Goal: Task Accomplishment & Management: Manage account settings

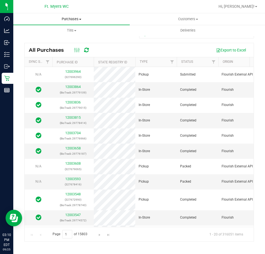
click at [72, 16] on uib-tab-heading "Purchases Summary of purchases Fulfillment All purchases" at bounding box center [71, 19] width 116 height 12
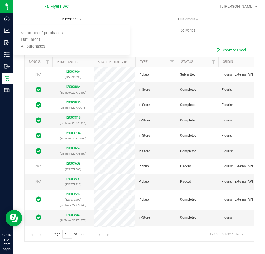
click at [71, 19] on span "Purchases" at bounding box center [71, 19] width 116 height 5
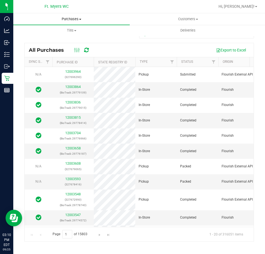
click at [71, 19] on span "Purchases" at bounding box center [71, 19] width 116 height 5
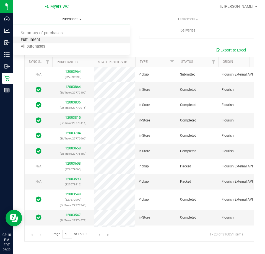
click at [32, 41] on span "Fulfillment" at bounding box center [30, 40] width 34 height 5
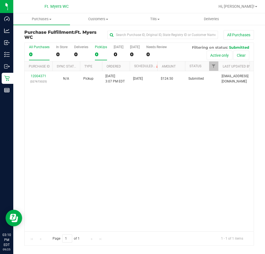
click at [98, 49] on div "PickUps" at bounding box center [101, 47] width 12 height 4
click at [0, 0] on input "PickUps 0" at bounding box center [0, 0] width 0 height 0
click at [101, 49] on label "PickUps 1" at bounding box center [101, 52] width 12 height 15
click at [0, 0] on input "PickUps 1" at bounding box center [0, 0] width 0 height 0
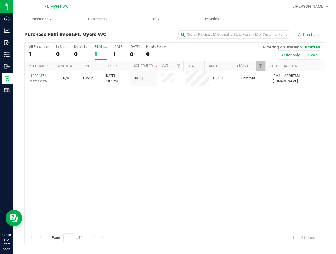
click at [150, 131] on div "12004371 (327673325) N/A Pickup [DATE] 3:07 PM EDT 9/25/2025 $124.50 Submitted …" at bounding box center [175, 151] width 300 height 160
click at [131, 128] on div "12004371 (327673325) N/A Pickup [DATE] 3:07 PM EDT 9/25/2025 $124.50 Submitted …" at bounding box center [175, 151] width 300 height 160
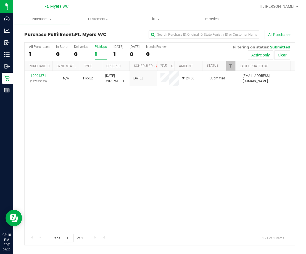
click at [110, 160] on div "12004371 (327673325) N/A Pickup [DATE] 3:07 PM EDT 9/25/2025 $124.50 Submitted …" at bounding box center [160, 151] width 270 height 160
click at [170, 146] on div "12004371 (327673325) N/A Pickup [DATE] 3:07 PM EDT 9/25/2025 $124.50 Submitted …" at bounding box center [160, 151] width 270 height 160
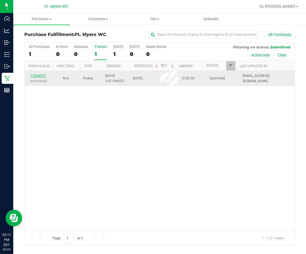
click at [32, 76] on link "12004371" at bounding box center [38, 76] width 15 height 4
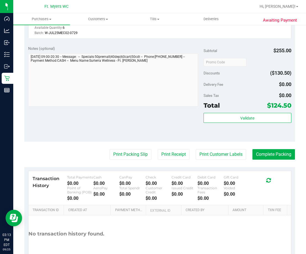
scroll to position [340, 0]
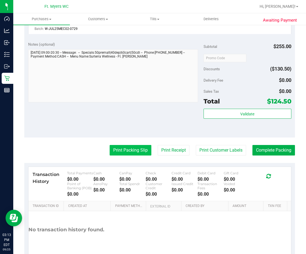
click at [135, 150] on button "Print Packing Slip" at bounding box center [131, 150] width 42 height 11
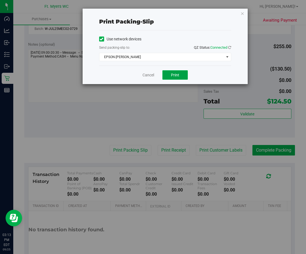
click at [174, 73] on span "Print" at bounding box center [175, 75] width 8 height 4
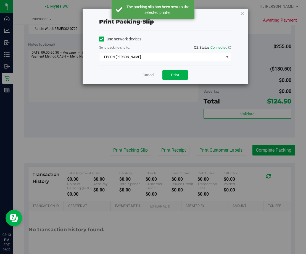
click at [143, 74] on link "Cancel" at bounding box center [149, 75] width 12 height 6
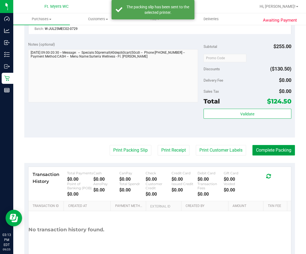
click at [265, 152] on button "Complete Packing" at bounding box center [274, 150] width 43 height 11
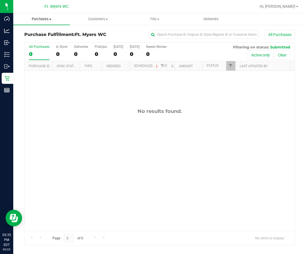
click at [43, 18] on span "Purchases" at bounding box center [41, 19] width 57 height 5
click at [31, 33] on span "Summary of purchases" at bounding box center [41, 33] width 57 height 5
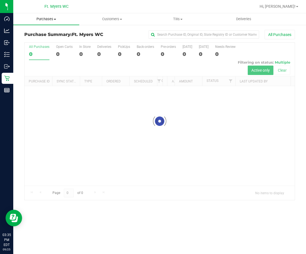
click at [37, 19] on span "Purchases" at bounding box center [46, 19] width 66 height 5
click at [39, 38] on span "Fulfillment" at bounding box center [30, 40] width 34 height 5
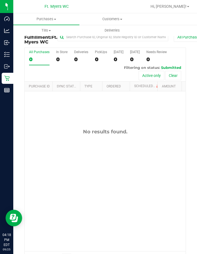
drag, startPoint x: 106, startPoint y: 164, endPoint x: 88, endPoint y: 158, distance: 18.8
click at [106, 164] on div "No results found." at bounding box center [105, 189] width 161 height 197
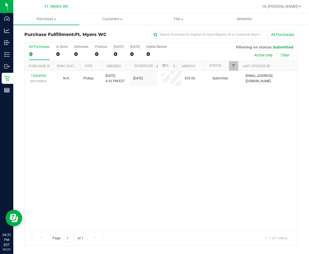
drag, startPoint x: 141, startPoint y: 132, endPoint x: 2, endPoint y: 144, distance: 140.1
click at [142, 132] on div "12004956 (327745907) N/A Pickup [DATE] 4:26 PM EDT 9/25/2025 $35.00 Submitted […" at bounding box center [161, 151] width 273 height 160
click at [98, 48] on div "PickUps" at bounding box center [101, 47] width 12 height 4
click at [0, 0] on input "PickUps 0" at bounding box center [0, 0] width 0 height 0
click at [101, 46] on div "PickUps" at bounding box center [101, 47] width 12 height 4
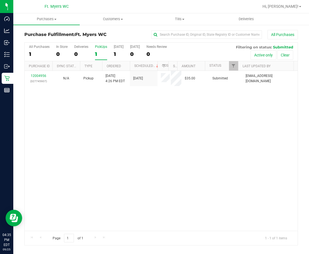
click at [0, 0] on input "PickUps 1" at bounding box center [0, 0] width 0 height 0
click at [101, 46] on div "PickUps" at bounding box center [101, 47] width 12 height 4
click at [0, 0] on input "PickUps 1" at bounding box center [0, 0] width 0 height 0
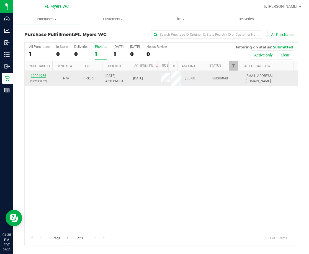
click at [39, 76] on link "12004956" at bounding box center [38, 76] width 15 height 4
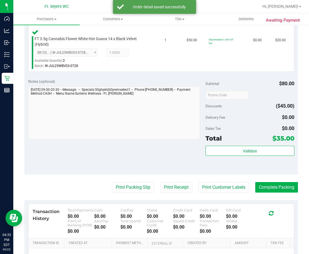
scroll to position [194, 0]
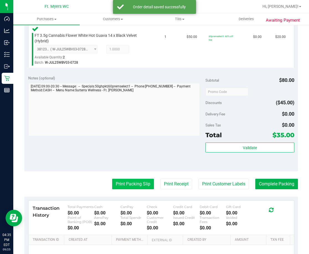
click at [119, 181] on button "Print Packing Slip" at bounding box center [133, 184] width 42 height 11
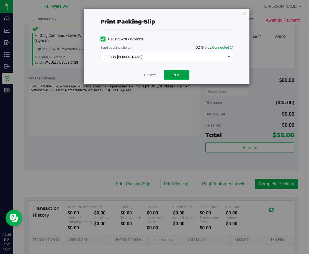
click at [169, 78] on button "Print" at bounding box center [176, 74] width 25 height 9
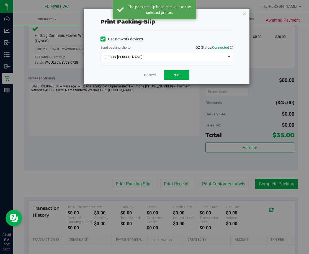
click at [148, 75] on link "Cancel" at bounding box center [150, 75] width 12 height 6
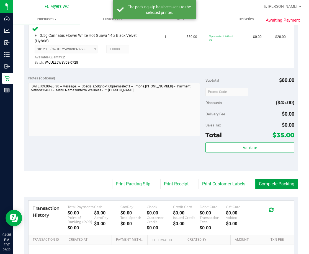
click at [276, 188] on button "Complete Packing" at bounding box center [276, 184] width 43 height 11
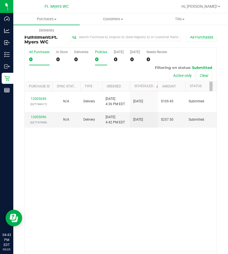
click at [95, 53] on div "PickUps" at bounding box center [101, 52] width 12 height 4
click at [0, 0] on input "PickUps 0" at bounding box center [0, 0] width 0 height 0
click at [98, 55] on label "PickUps 0" at bounding box center [101, 57] width 12 height 15
click at [0, 0] on input "PickUps 0" at bounding box center [0, 0] width 0 height 0
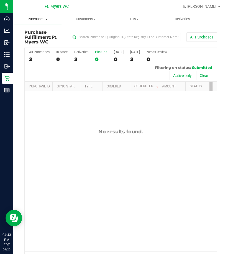
click at [43, 22] on uib-tab-heading "Purchases Summary of purchases Fulfillment All purchases" at bounding box center [37, 19] width 48 height 12
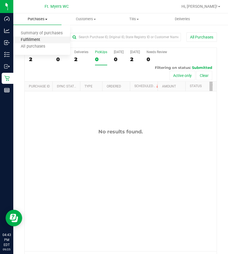
click at [37, 38] on span "Fulfillment" at bounding box center [30, 40] width 34 height 5
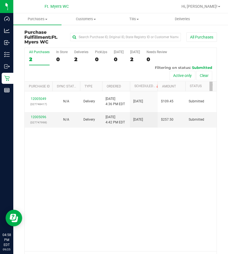
click at [100, 191] on div "12005049 (327748417) N/A Delivery 9/25/2025 4:36 PM EDT 9/26/2025 $109.45 Submi…" at bounding box center [121, 171] width 192 height 160
click at [129, 221] on div "12005049 (327748417) N/A Delivery 9/25/2025 4:36 PM EDT 9/26/2025 $109.45 Submi…" at bounding box center [121, 171] width 192 height 160
